Goal: Transaction & Acquisition: Purchase product/service

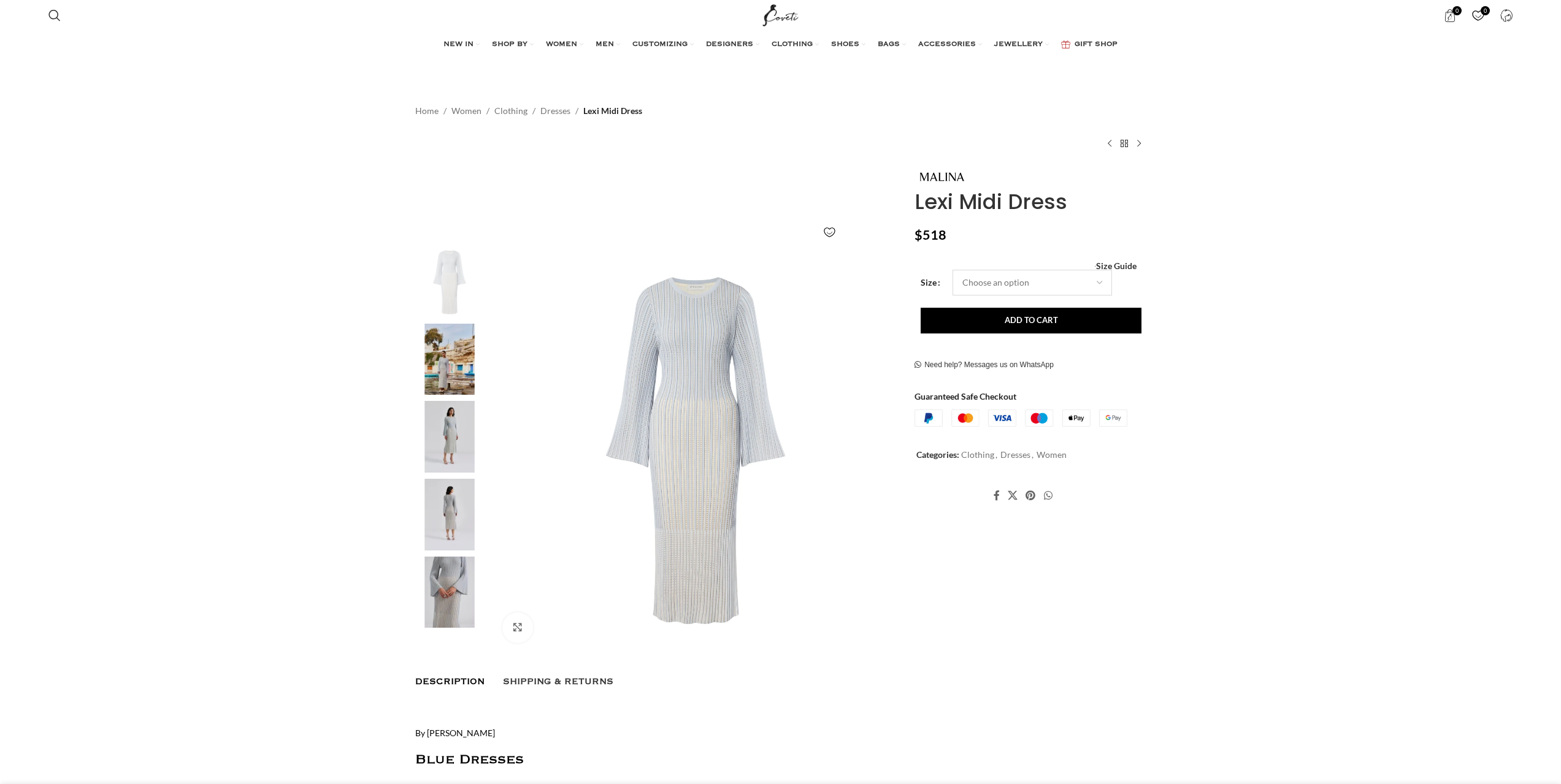
click at [952, 270] on select "Choose an option 4 UK 6 UK 8 [GEOGRAPHIC_DATA] 10 [GEOGRAPHIC_DATA] 12 [GEOGRAP…" at bounding box center [1032, 282] width 160 height 26
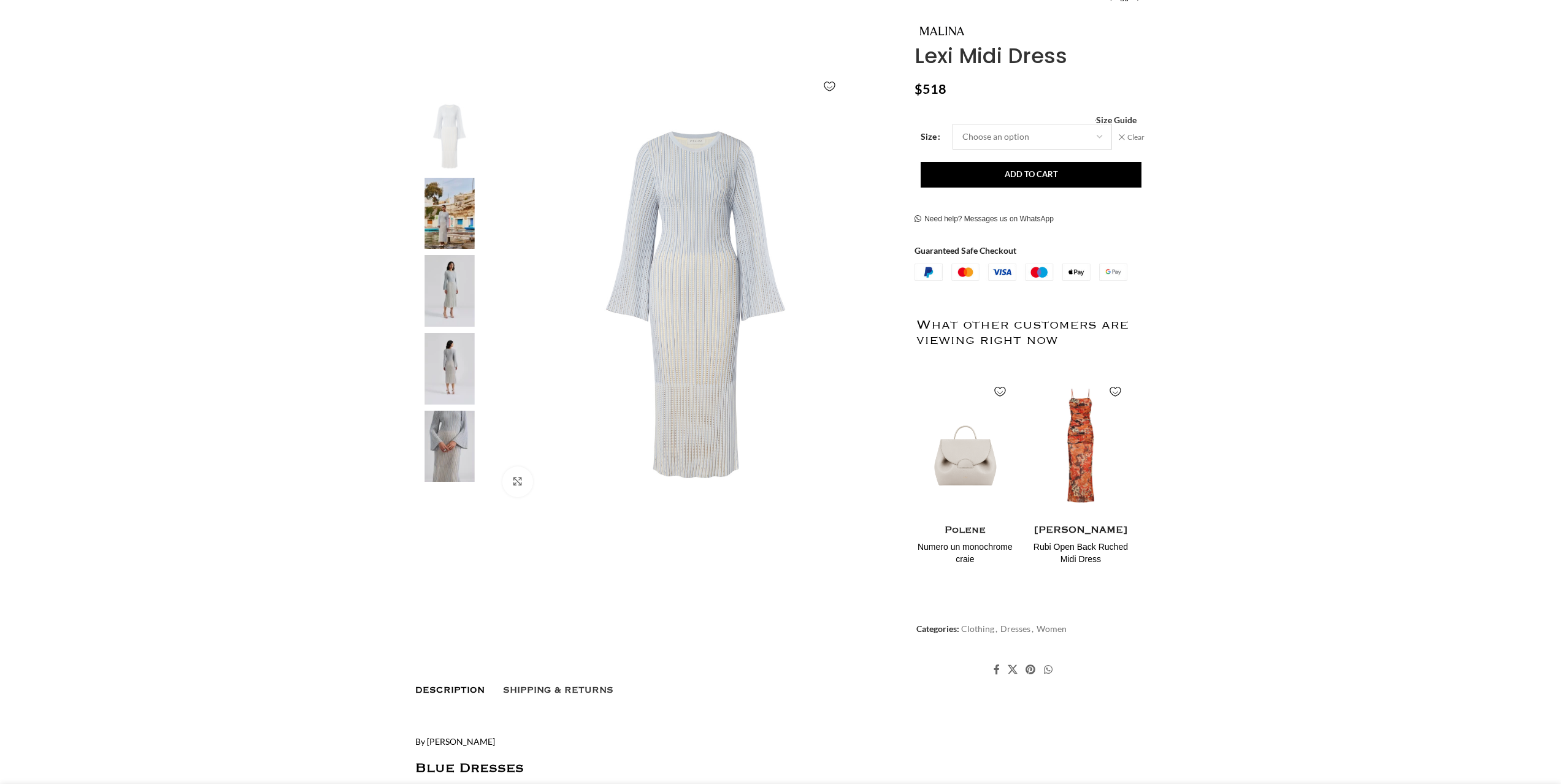
scroll to position [154, 0]
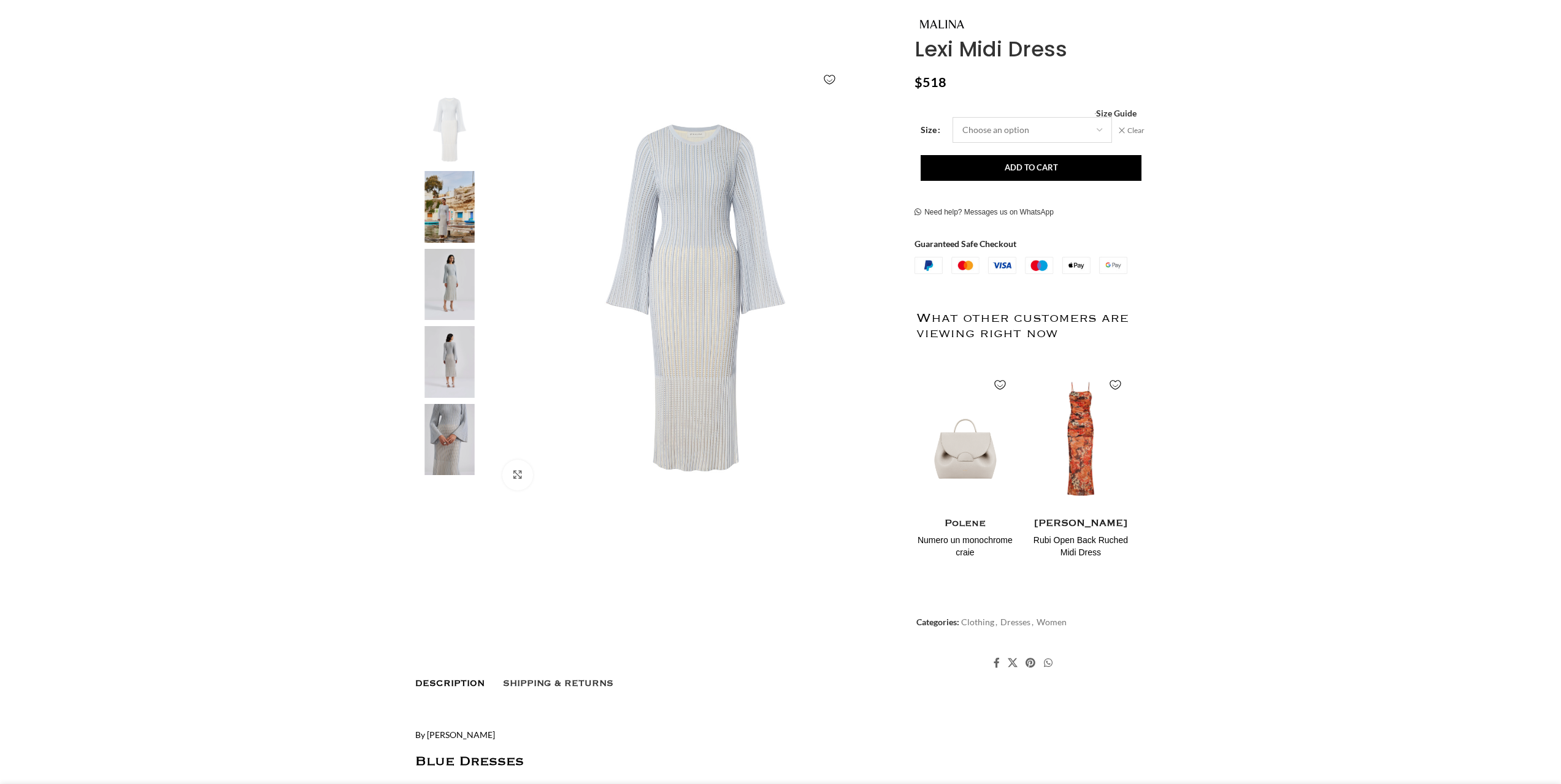
click at [1010, 130] on select "Choose an option 4 UK 6 UK 8 [GEOGRAPHIC_DATA] 10 [GEOGRAPHIC_DATA] 12 [GEOGRAP…" at bounding box center [1032, 130] width 160 height 26
click at [952, 117] on select "Choose an option 4 UK 6 UK 8 [GEOGRAPHIC_DATA] 10 [GEOGRAPHIC_DATA] 12 [GEOGRAP…" at bounding box center [1032, 130] width 160 height 26
select select "8-[GEOGRAPHIC_DATA]"
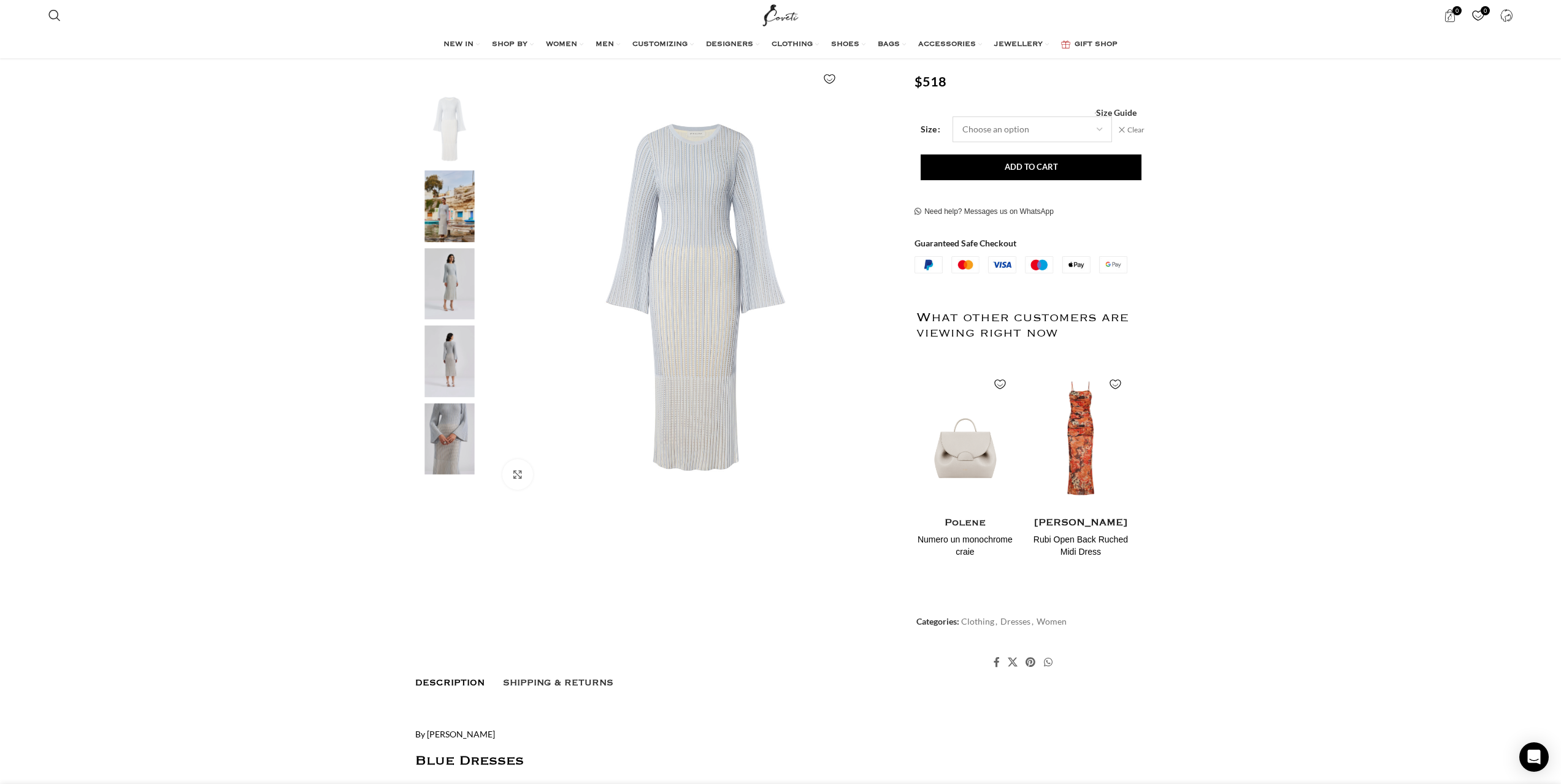
scroll to position [155, 0]
click at [458, 203] on img "2 / 5" at bounding box center [449, 206] width 75 height 72
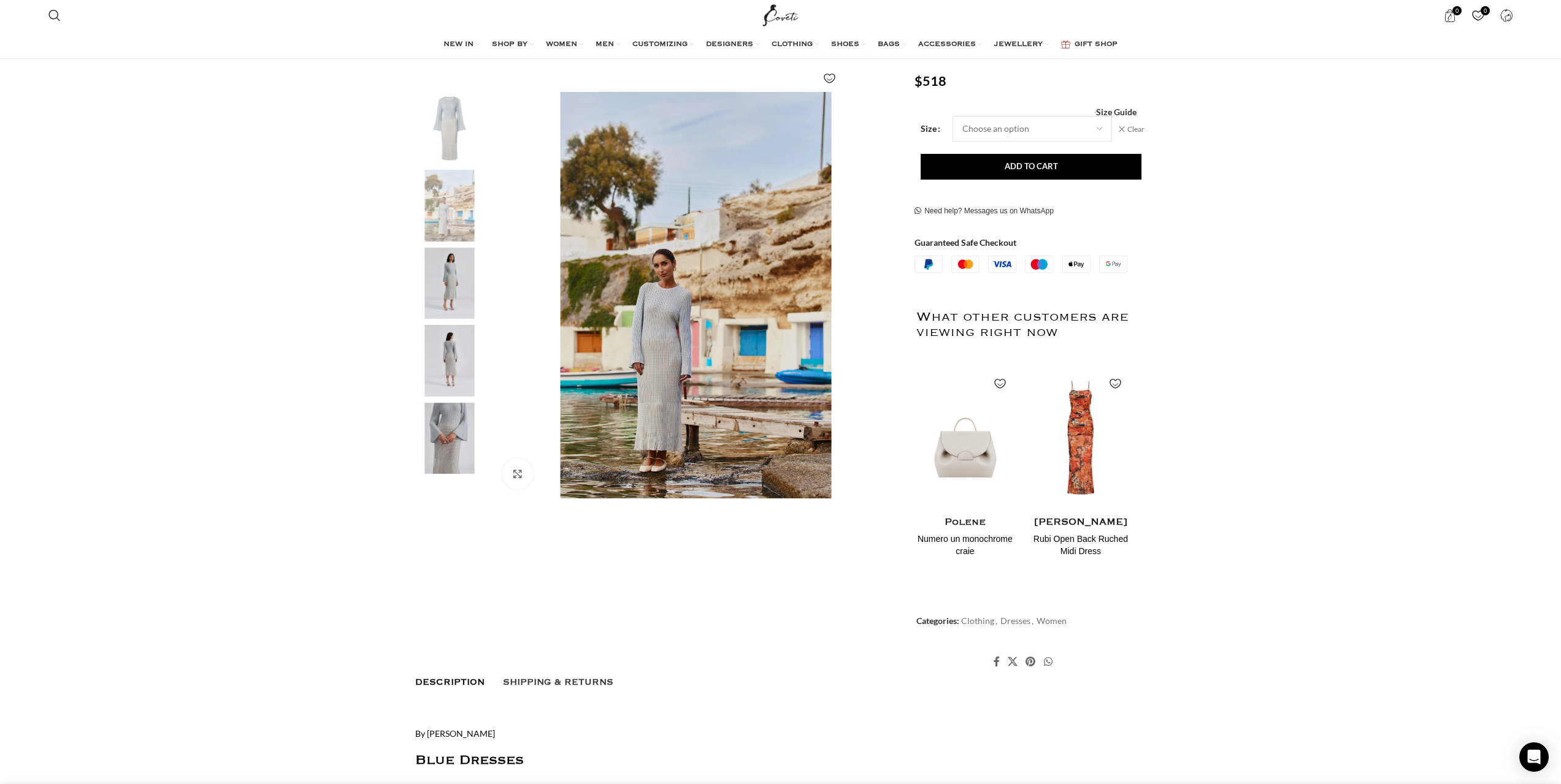
click at [458, 281] on img "3 / 5" at bounding box center [449, 284] width 75 height 72
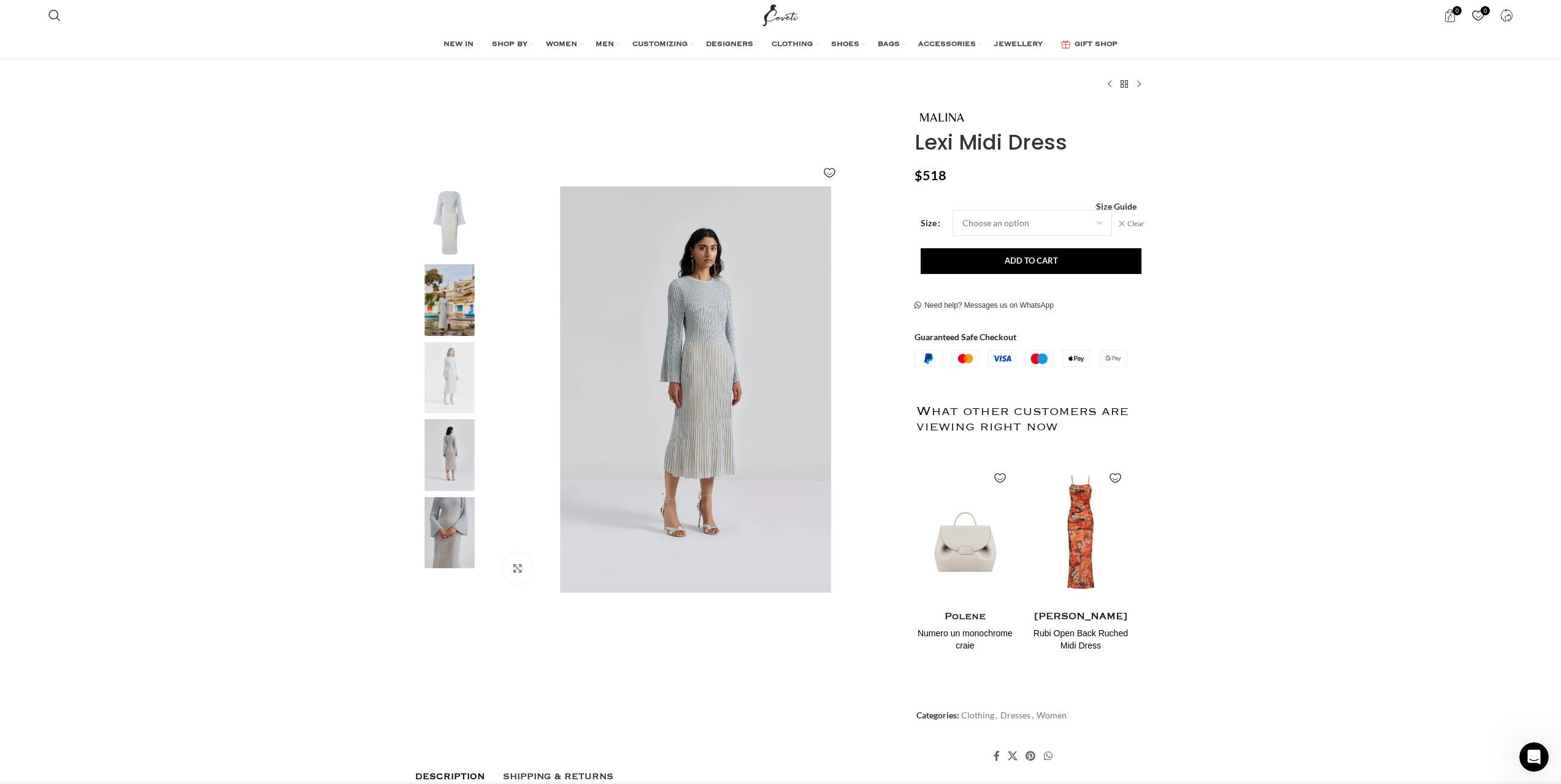
scroll to position [29, 0]
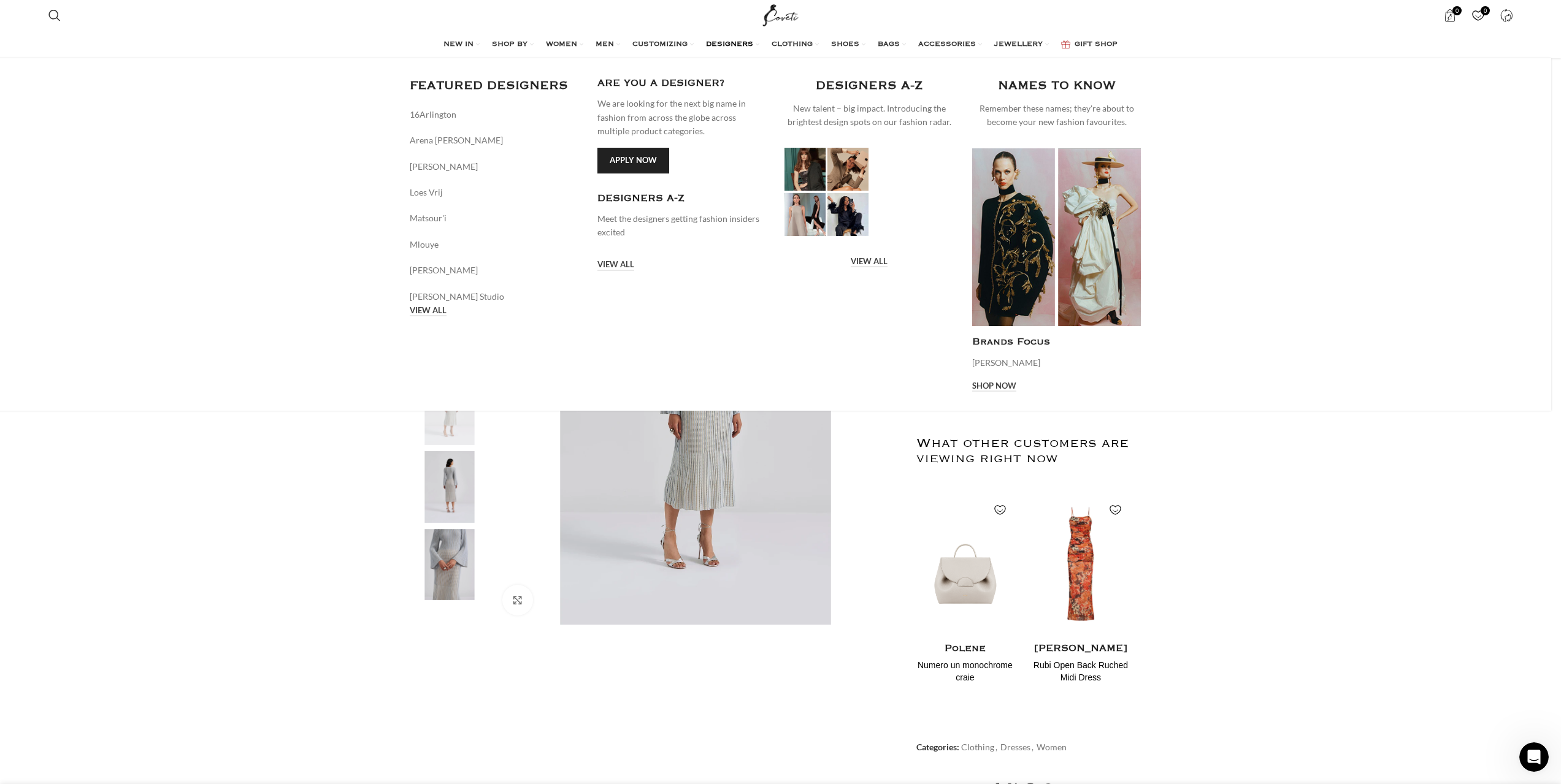
click at [740, 46] on span "DESIGNERS" at bounding box center [729, 45] width 47 height 10
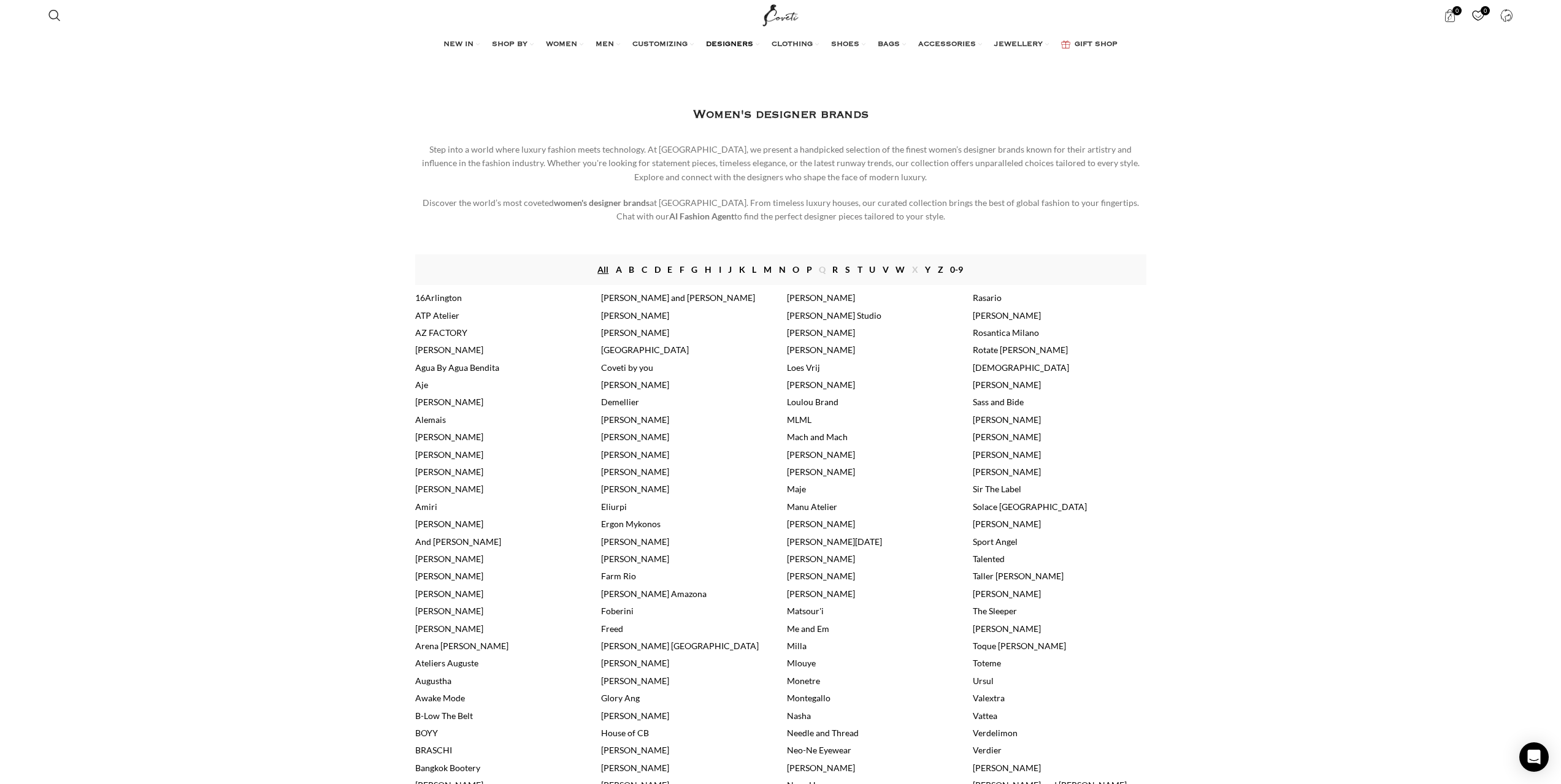
click at [629, 266] on link "B" at bounding box center [631, 270] width 5 height 13
